Goal: Check status: Check status

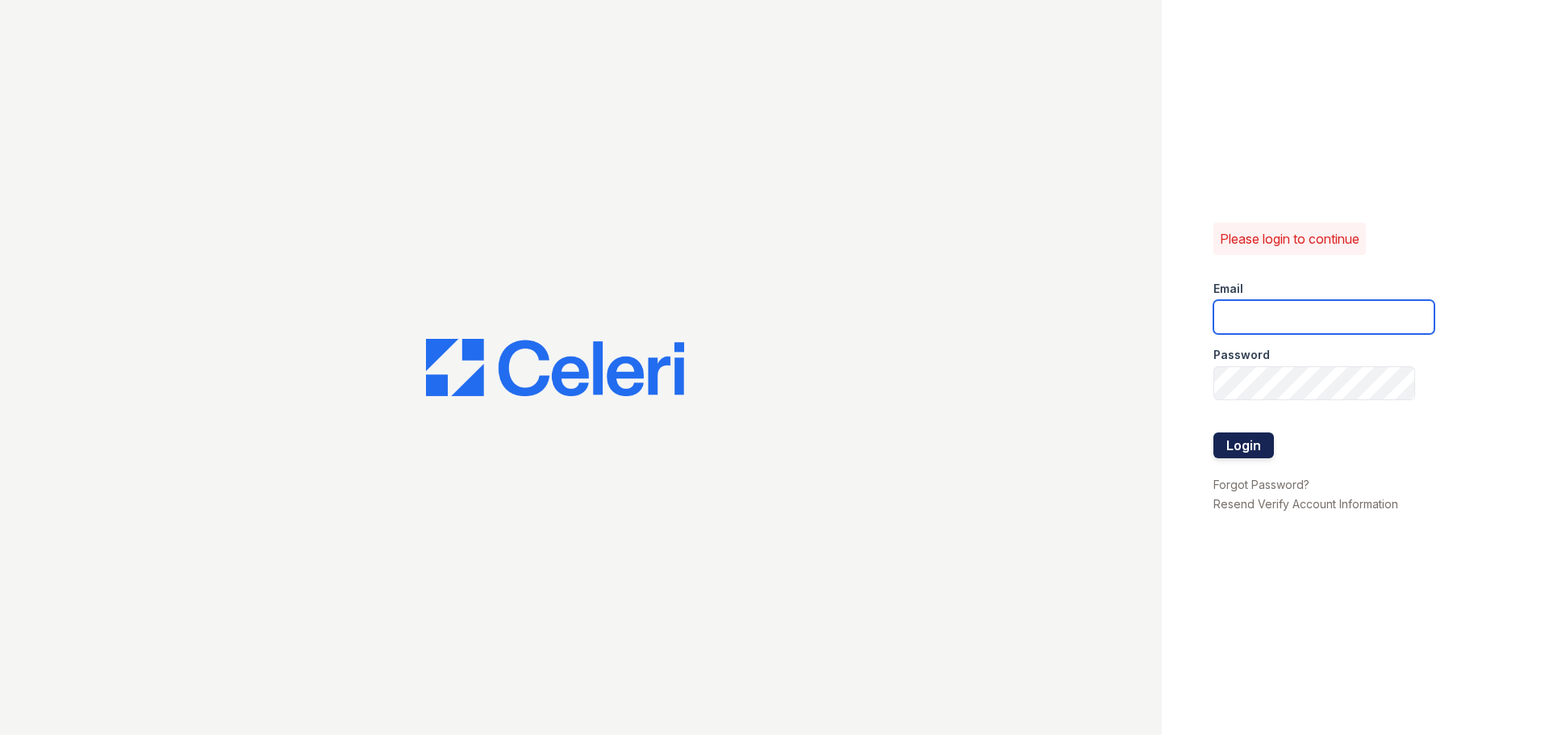
type input "arrivecrofton@trinity-pm.com"
click at [1247, 440] on button "Login" at bounding box center [1244, 446] width 61 height 26
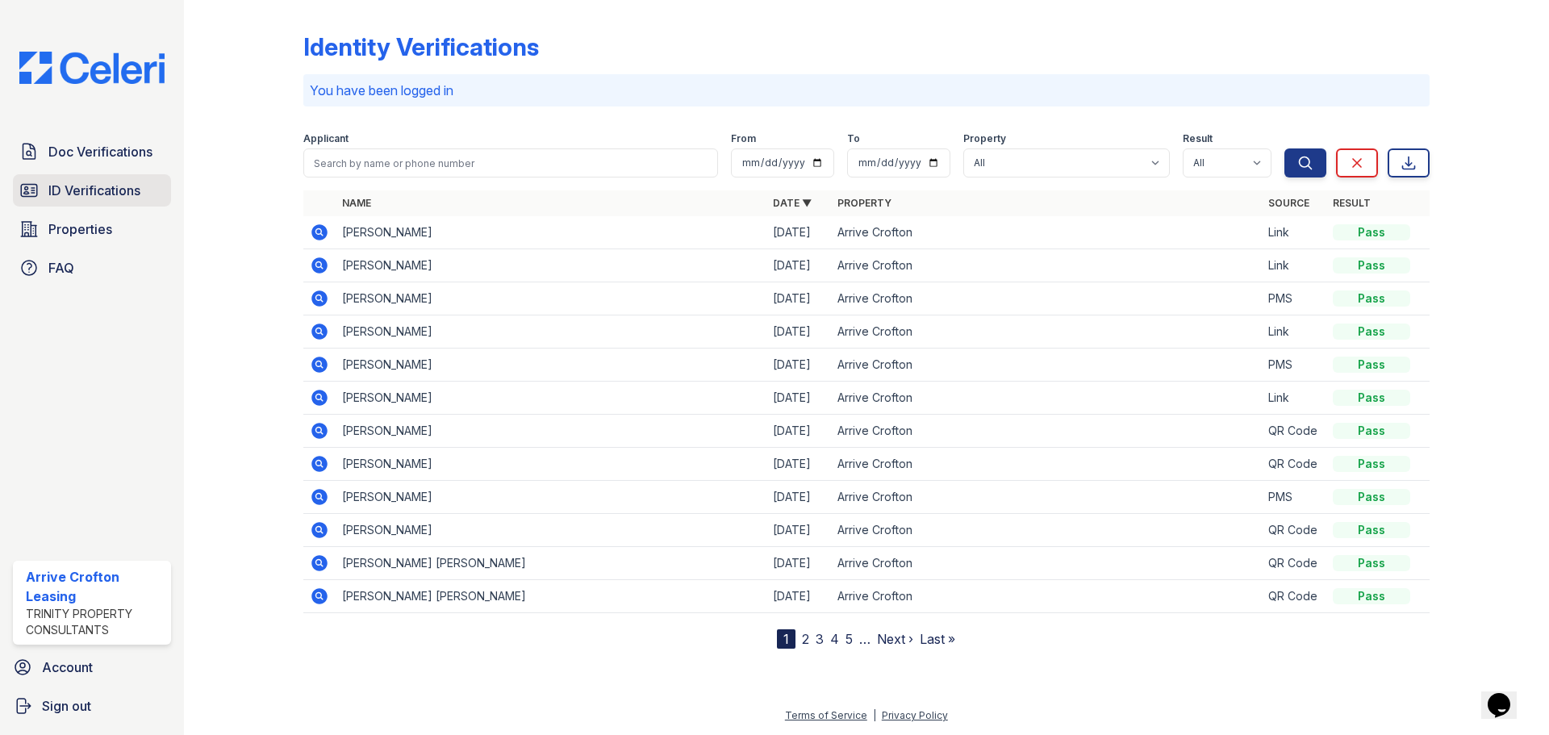
click at [104, 189] on span "ID Verifications" at bounding box center [94, 190] width 92 height 19
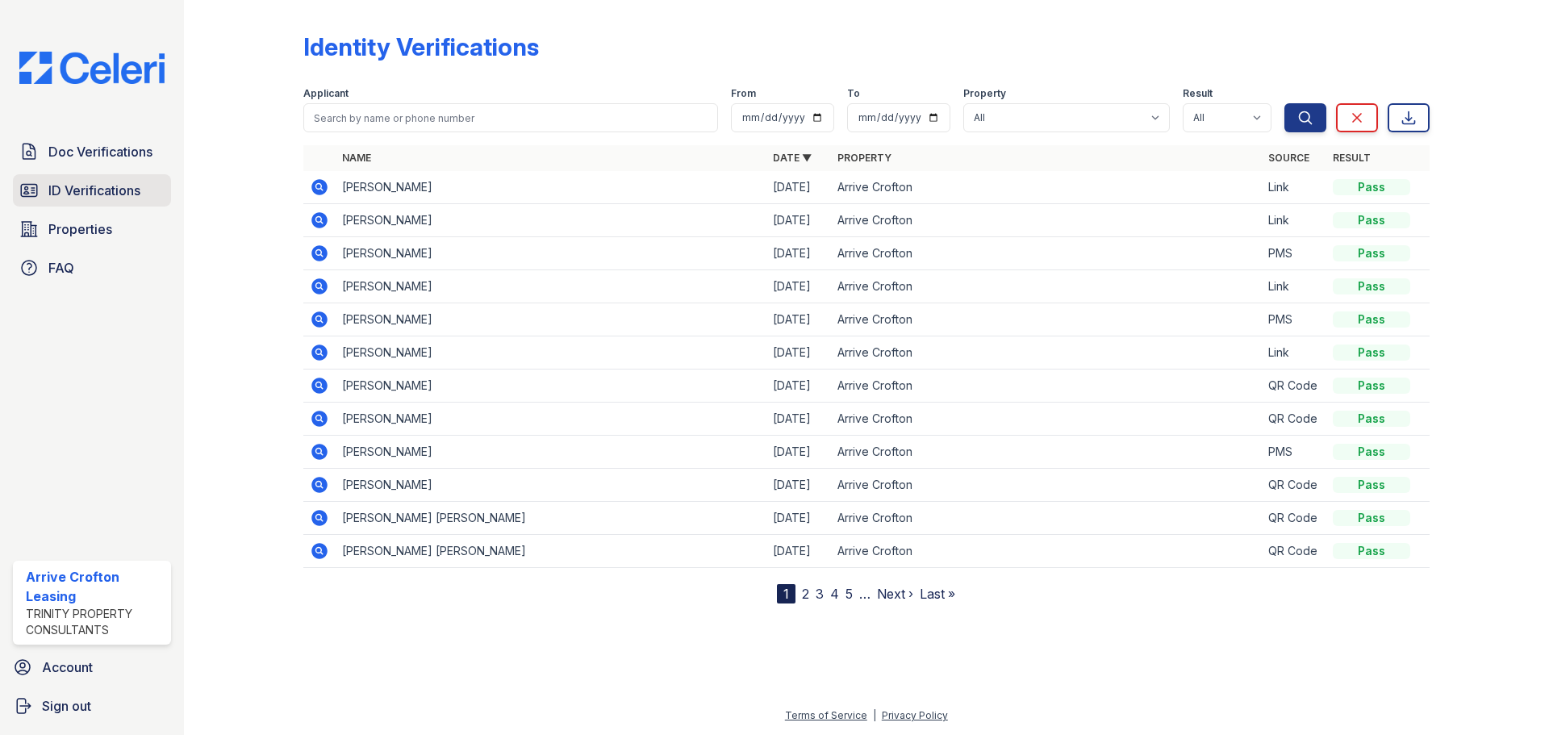
click at [95, 203] on link "ID Verifications" at bounding box center [92, 190] width 158 height 32
click at [332, 478] on td at bounding box center [319, 485] width 32 height 33
click at [322, 487] on icon at bounding box center [319, 484] width 19 height 19
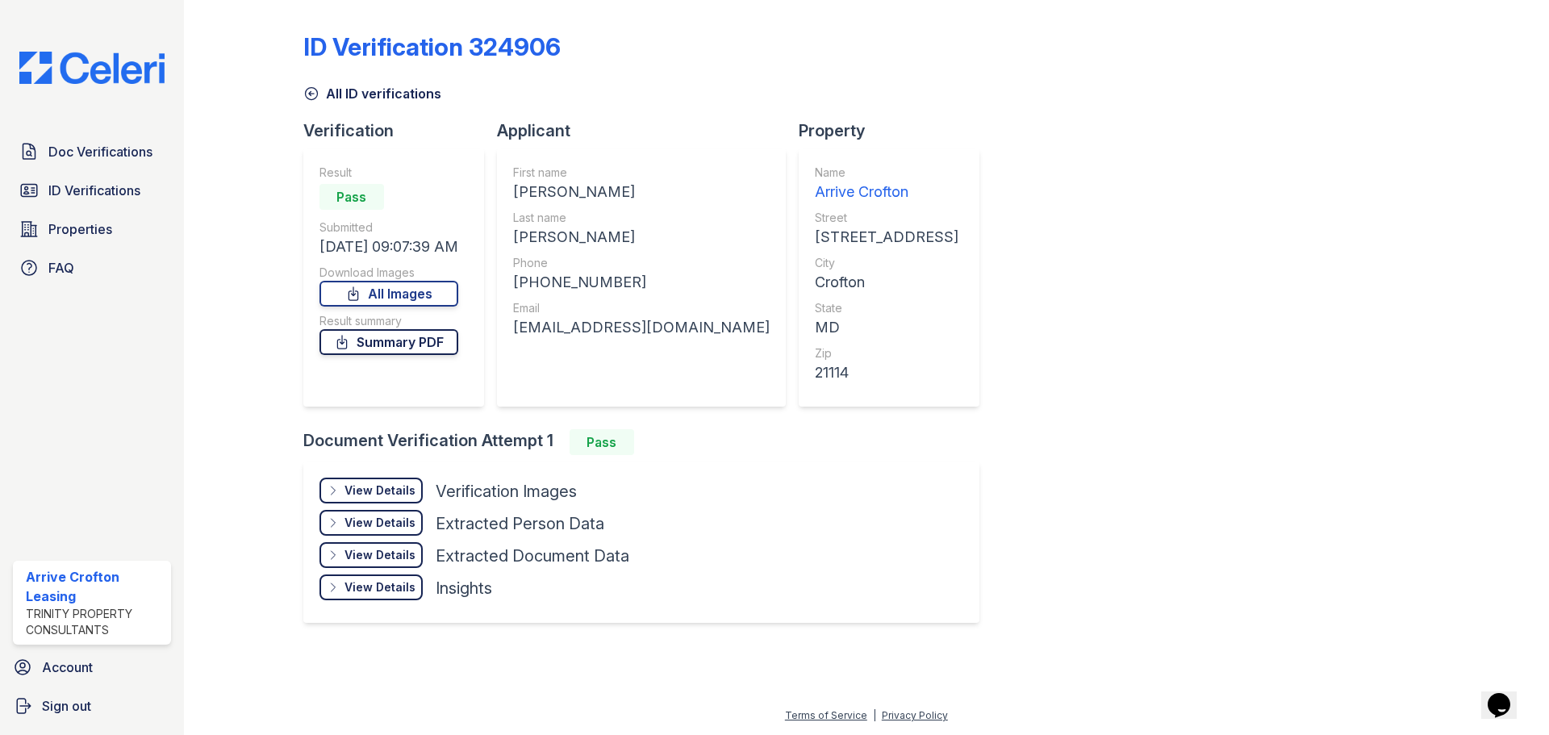
click at [387, 349] on link "Summary PDF" at bounding box center [389, 342] width 139 height 26
click at [376, 494] on div "View Details" at bounding box center [380, 491] width 71 height 16
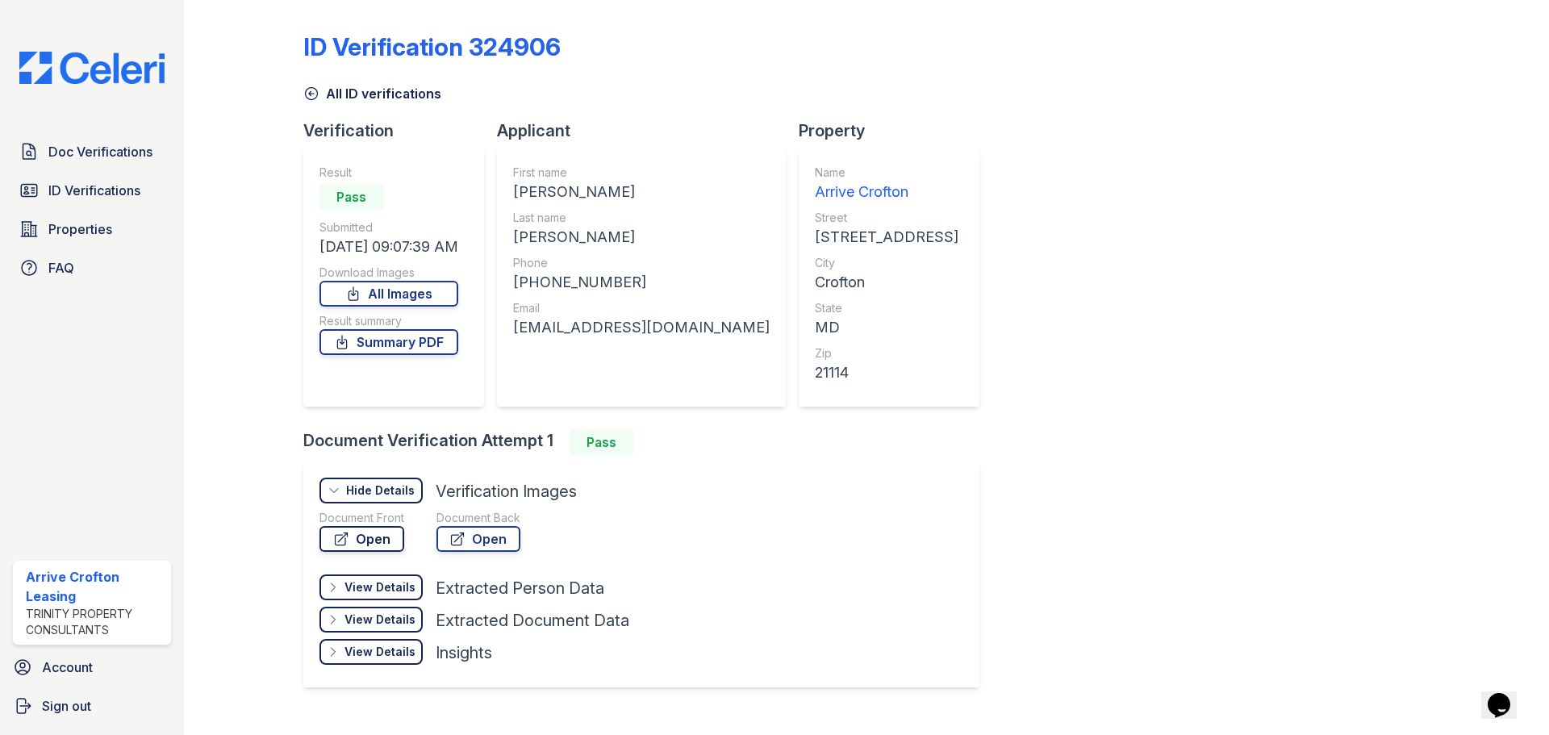
click at [366, 535] on link "Open" at bounding box center [362, 539] width 85 height 26
click at [452, 537] on icon at bounding box center [457, 539] width 16 height 16
click at [313, 86] on icon at bounding box center [311, 94] width 16 height 16
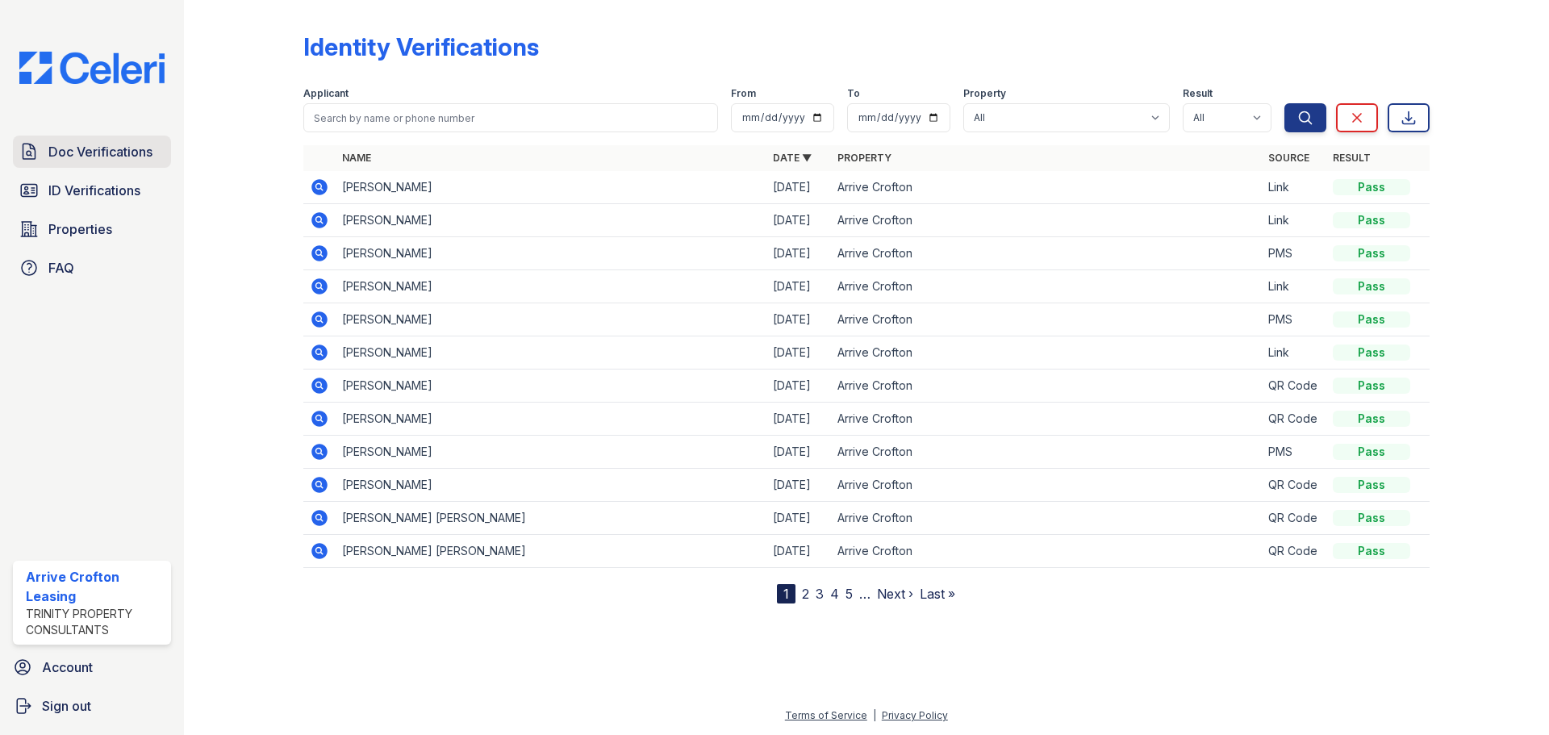
click at [68, 148] on span "Doc Verifications" at bounding box center [100, 151] width 104 height 19
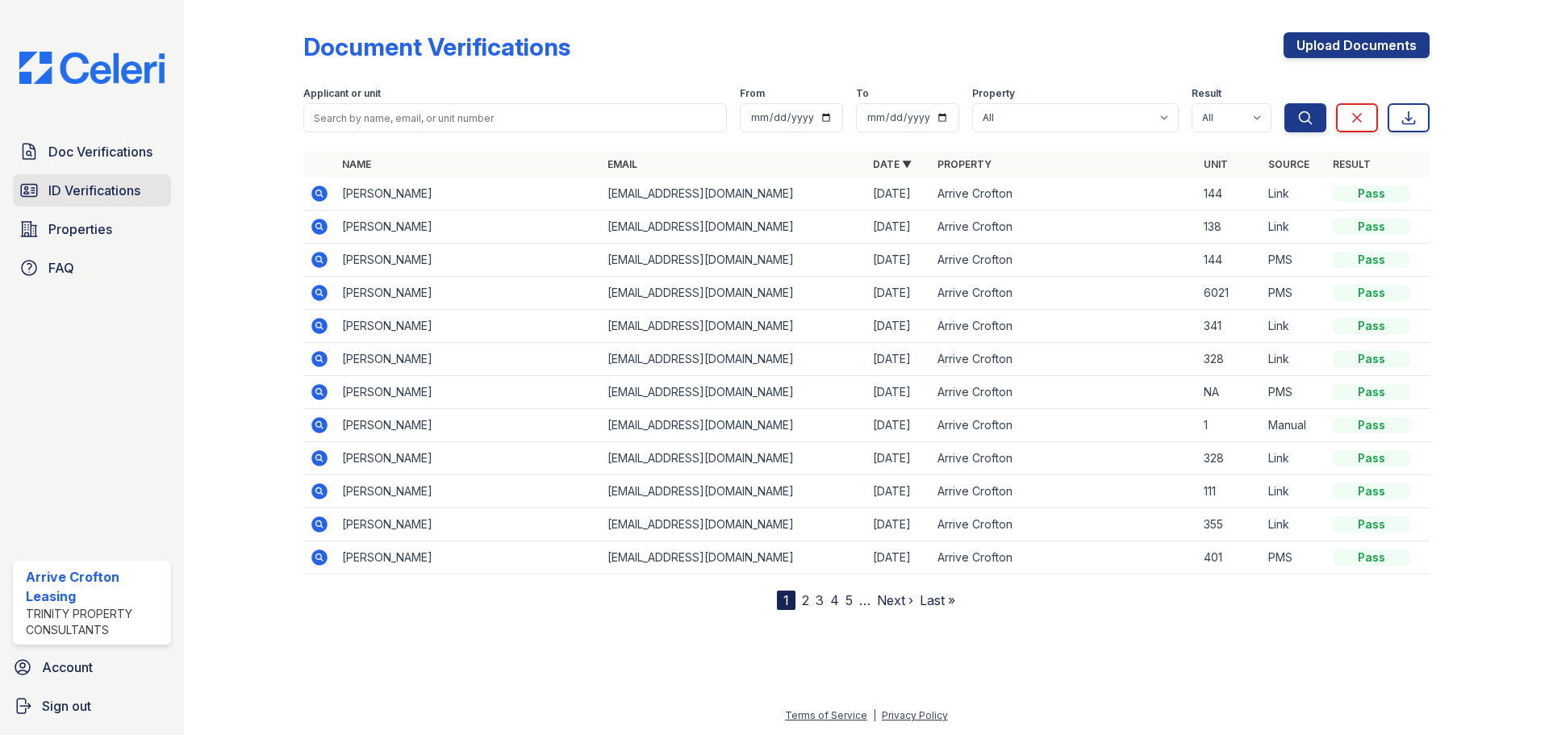
click at [48, 182] on span "ID Verifications" at bounding box center [94, 190] width 92 height 19
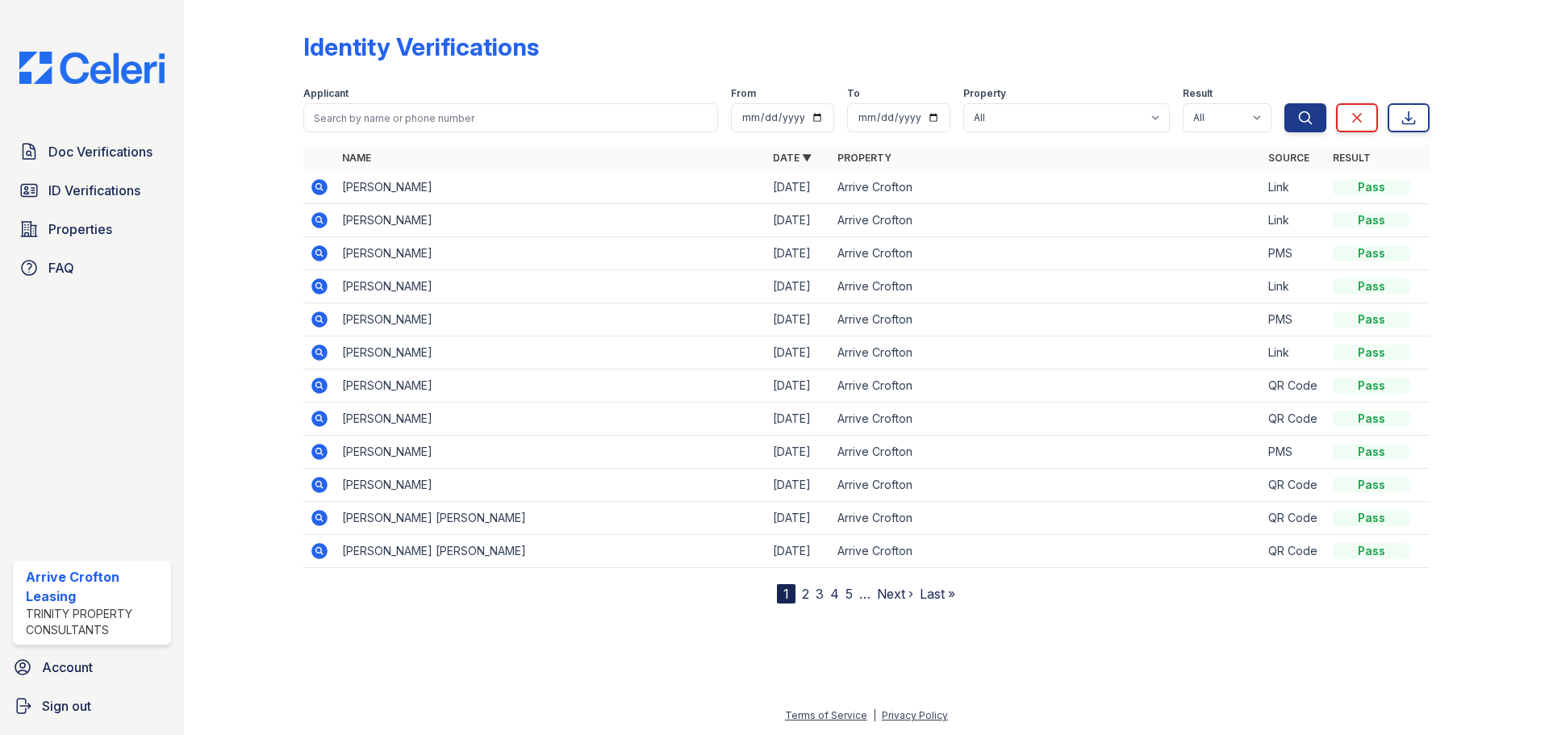
click at [326, 385] on icon at bounding box center [319, 386] width 16 height 16
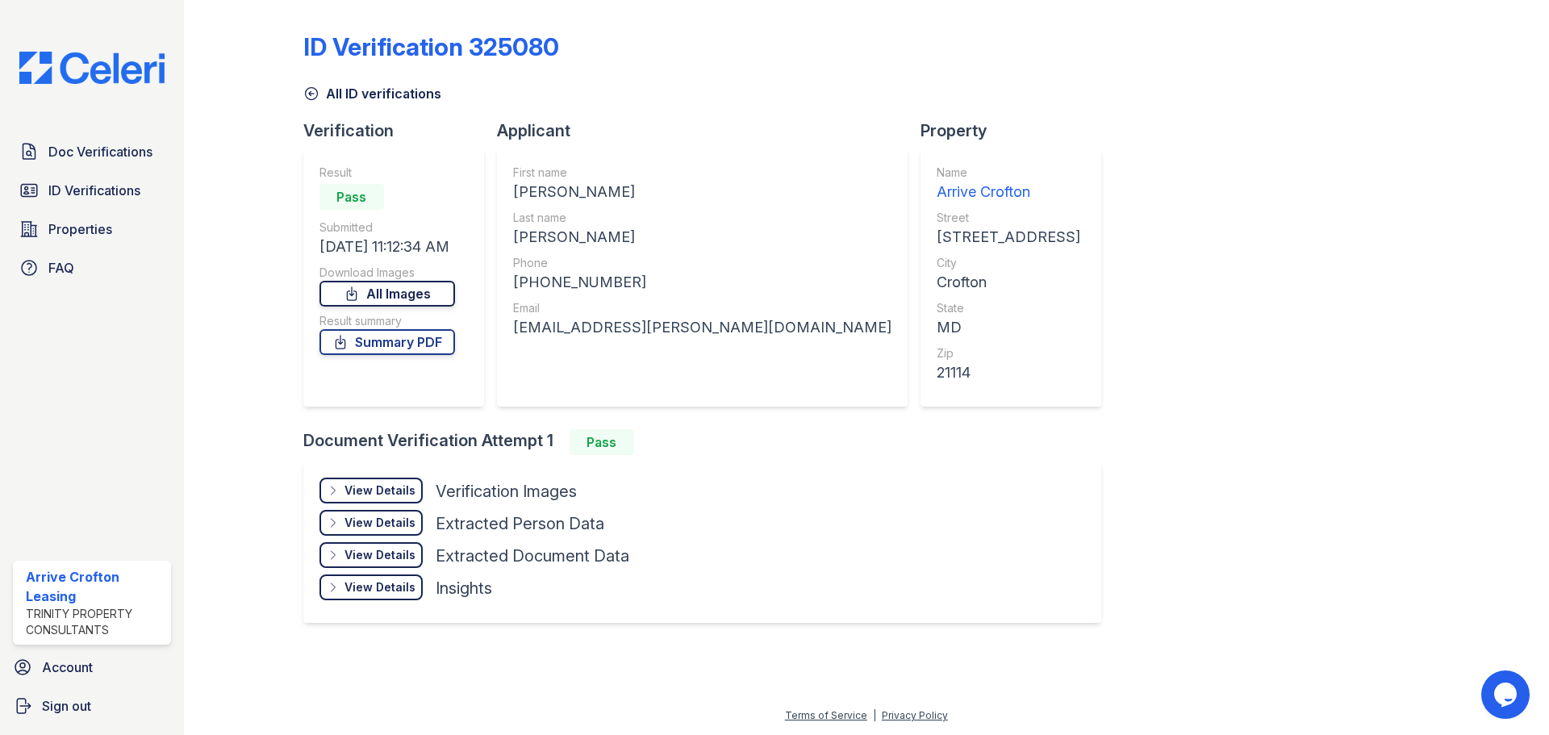
click at [397, 299] on link "All Images" at bounding box center [388, 294] width 136 height 26
click at [383, 343] on link "Summary PDF" at bounding box center [388, 342] width 136 height 26
click at [373, 493] on div "View Details" at bounding box center [380, 491] width 71 height 16
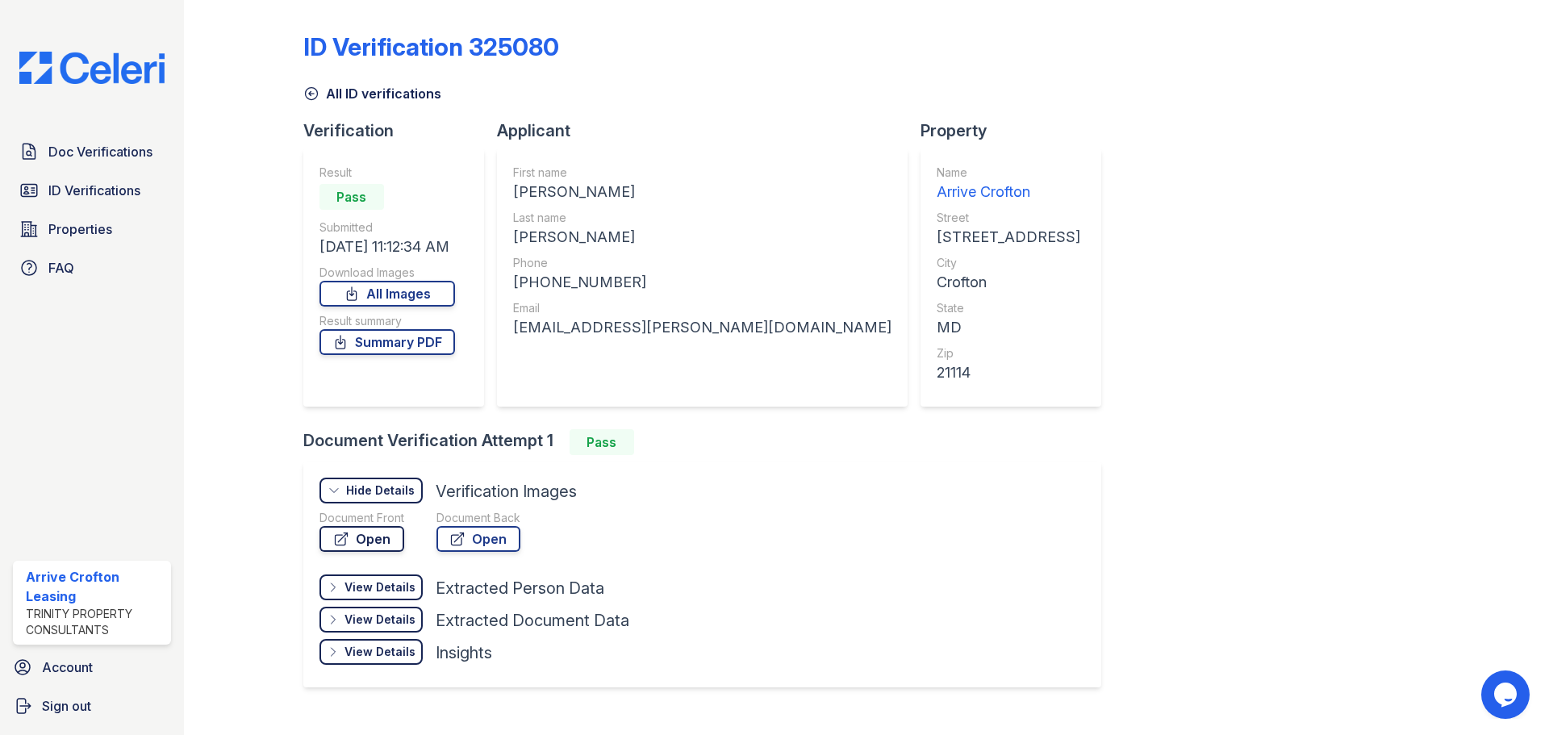
click at [345, 547] on link "Open" at bounding box center [362, 539] width 85 height 26
click at [495, 542] on link "Open" at bounding box center [479, 539] width 84 height 26
